Goal: Task Accomplishment & Management: Manage account settings

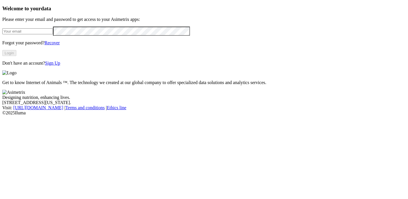
type input "[EMAIL_ADDRESS][DOMAIN_NAME]"
click at [6, 55] on div "Welcome to your data Please enter your email and password to get access to your…" at bounding box center [204, 35] width 404 height 61
drag, startPoint x: 107, startPoint y: 44, endPoint x: -2, endPoint y: 38, distance: 109.4
click at [0, 38] on html "Welcome to your data Please enter your email and password to get access to your…" at bounding box center [204, 59] width 408 height 118
paste input "[PERSON_NAME][EMAIL_ADDRESS][PERSON_NAME][DOMAIN_NAME]"
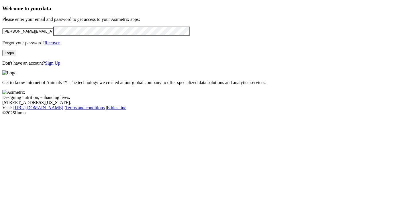
type input "[PERSON_NAME][EMAIL_ADDRESS][PERSON_NAME][DOMAIN_NAME]"
click at [16, 56] on button "Login" at bounding box center [9, 53] width 14 height 6
